Goal: Task Accomplishment & Management: Use online tool/utility

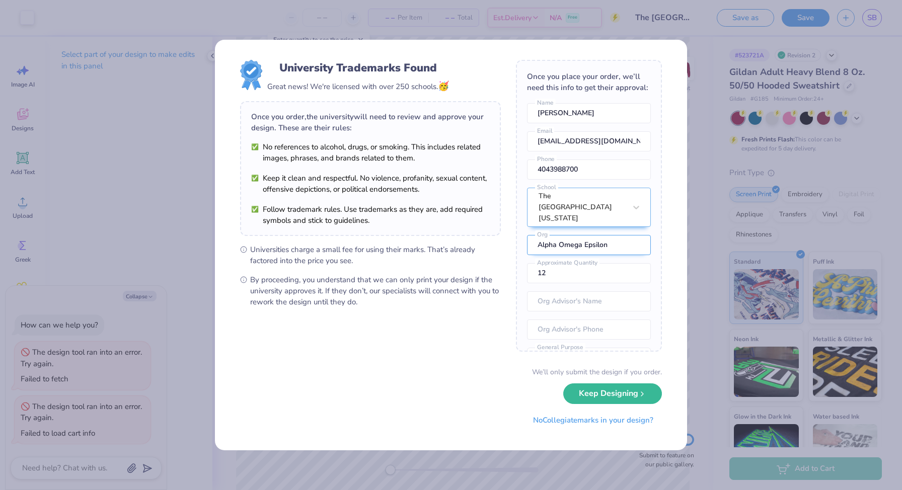
scroll to position [32, 0]
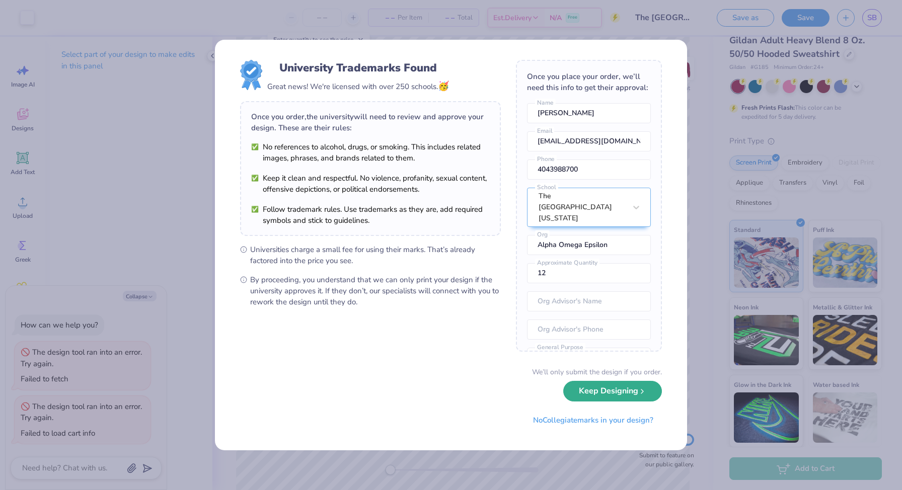
click at [600, 388] on button "Keep Designing" at bounding box center [612, 391] width 99 height 21
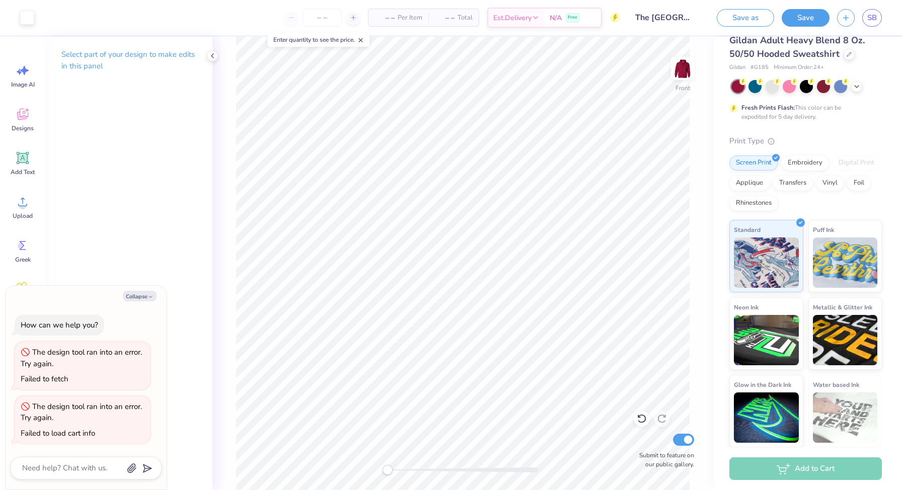
click at [358, 470] on div "Front Submit to feature on our public gallery." at bounding box center [462, 264] width 501 height 454
click at [802, 17] on button "Save" at bounding box center [806, 17] width 48 height 18
click at [363, 40] on line at bounding box center [361, 41] width 4 height 4
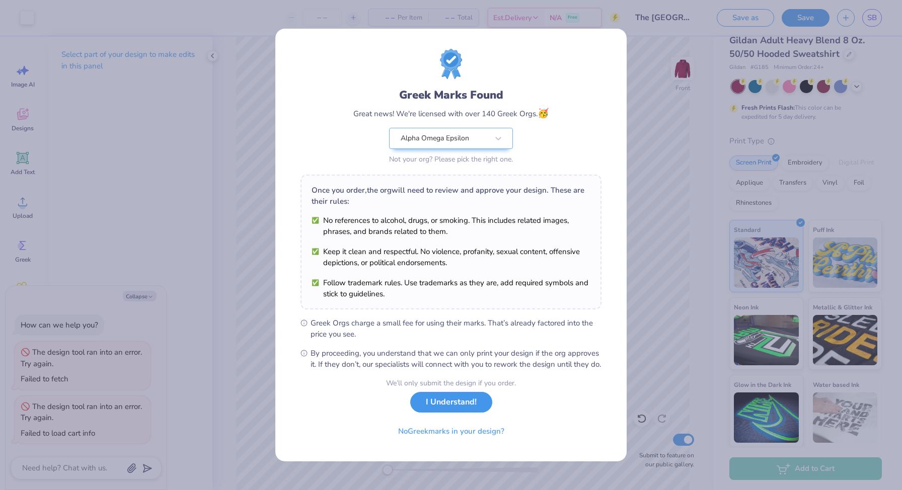
click at [423, 412] on button "I Understand!" at bounding box center [451, 402] width 82 height 21
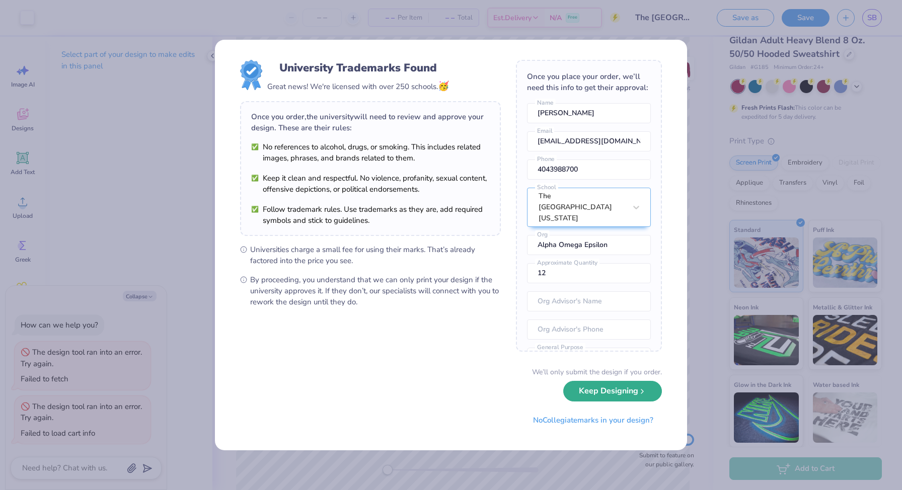
click at [631, 396] on button "Keep Designing" at bounding box center [612, 391] width 99 height 21
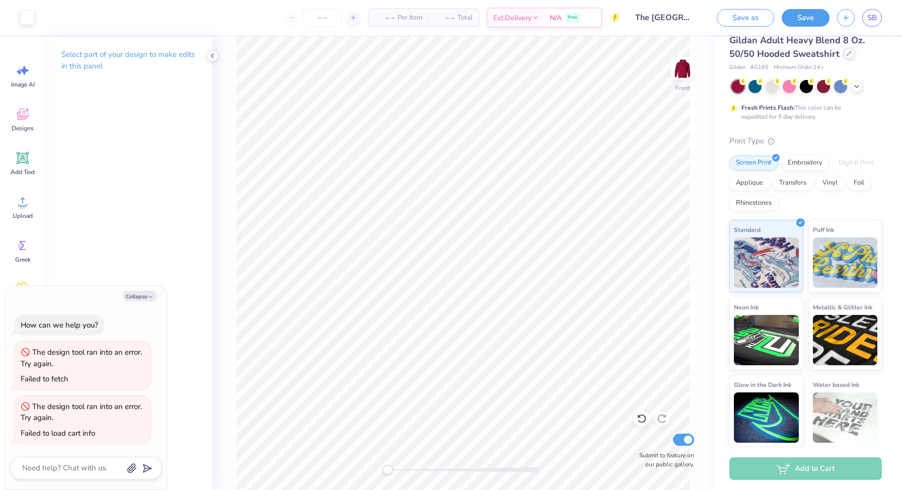
click at [848, 51] on icon at bounding box center [849, 53] width 5 height 5
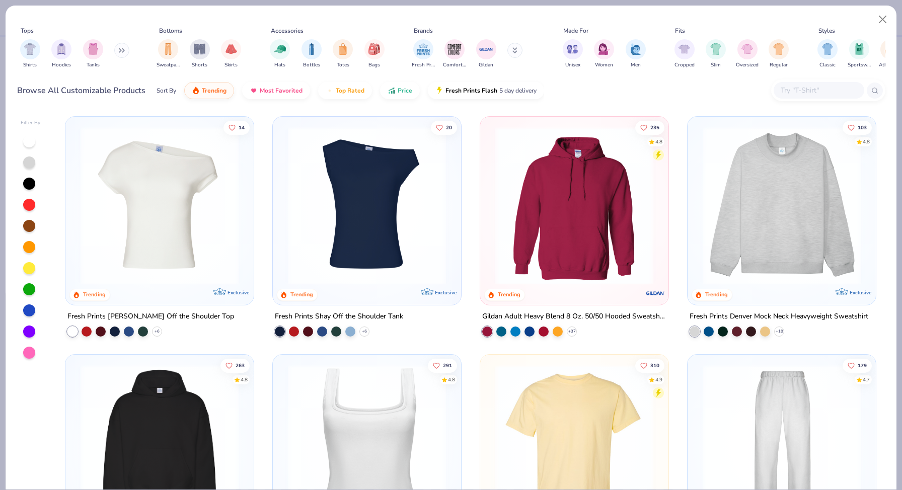
click at [557, 225] on img at bounding box center [574, 206] width 168 height 158
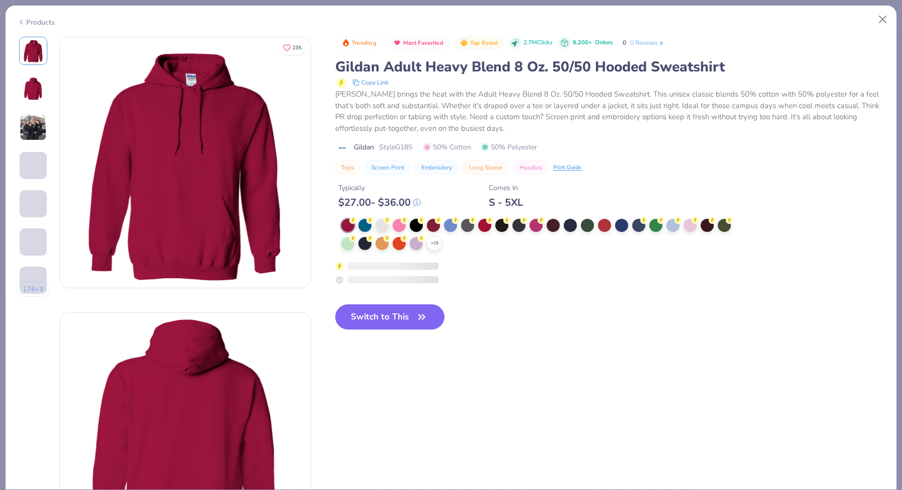
drag, startPoint x: 485, startPoint y: 203, endPoint x: 534, endPoint y: 204, distance: 48.8
click at [535, 204] on div "Typically $ 27.00 - $ 36.00 Comes In S - 5XL" at bounding box center [610, 192] width 550 height 34
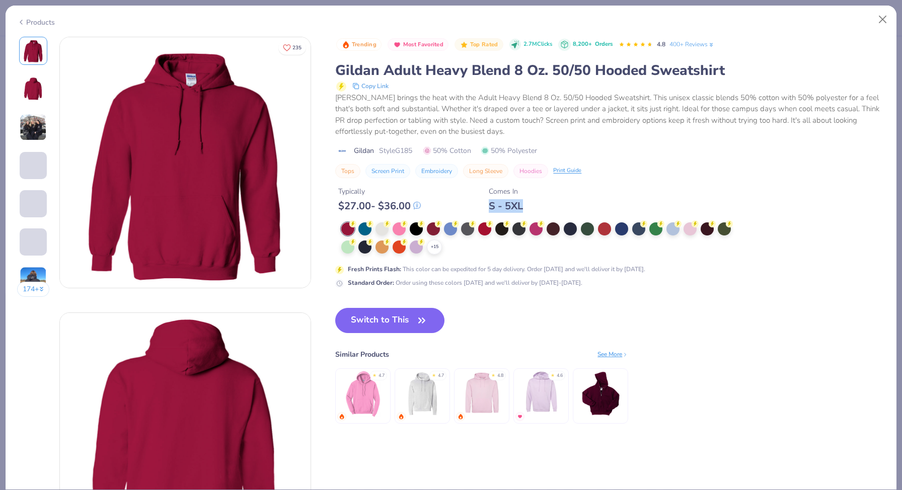
type textarea "x"
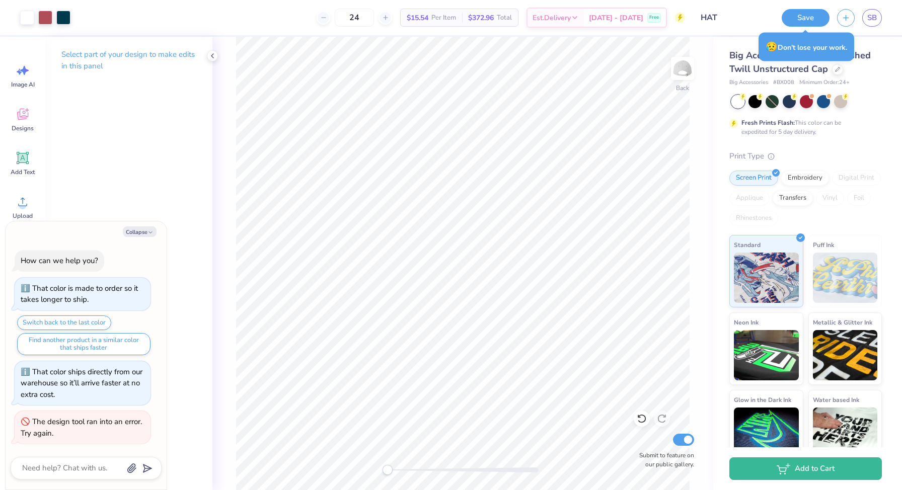
type textarea "x"
